Goal: Information Seeking & Learning: Check status

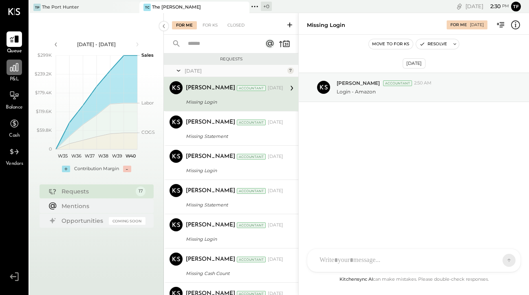
click at [18, 69] on icon at bounding box center [14, 67] width 8 height 8
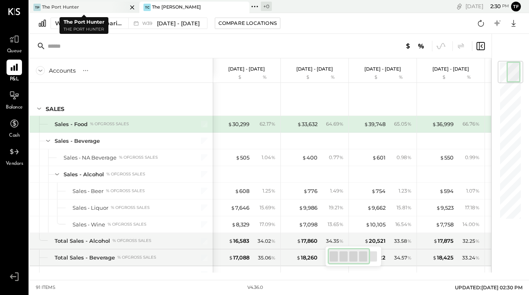
click at [84, 10] on div "TP The Port Hunter" at bounding box center [78, 7] width 98 height 7
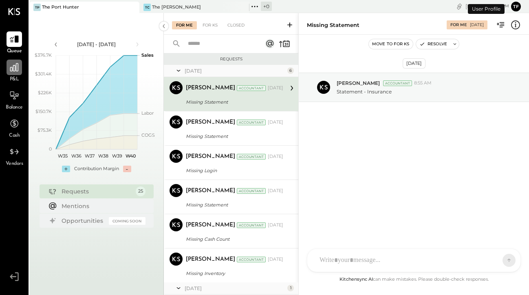
click at [17, 65] on icon at bounding box center [14, 67] width 11 height 11
